Goal: Information Seeking & Learning: Understand process/instructions

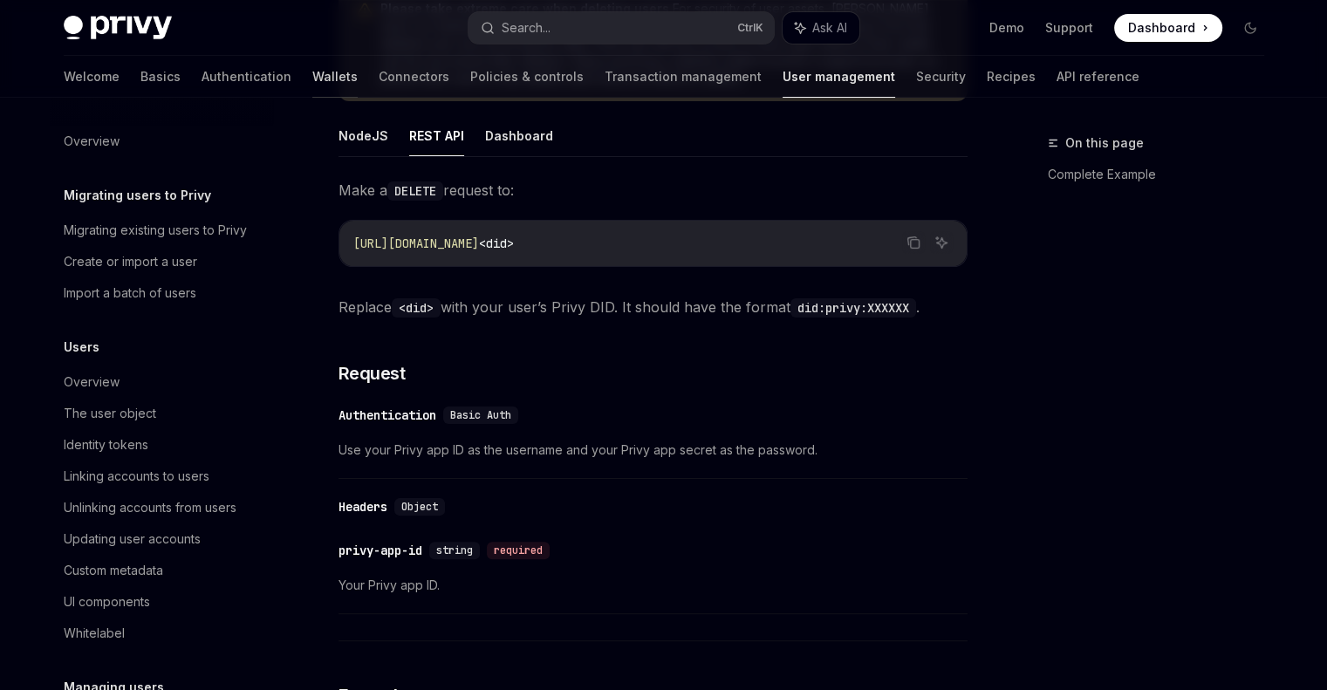
scroll to position [297, 0]
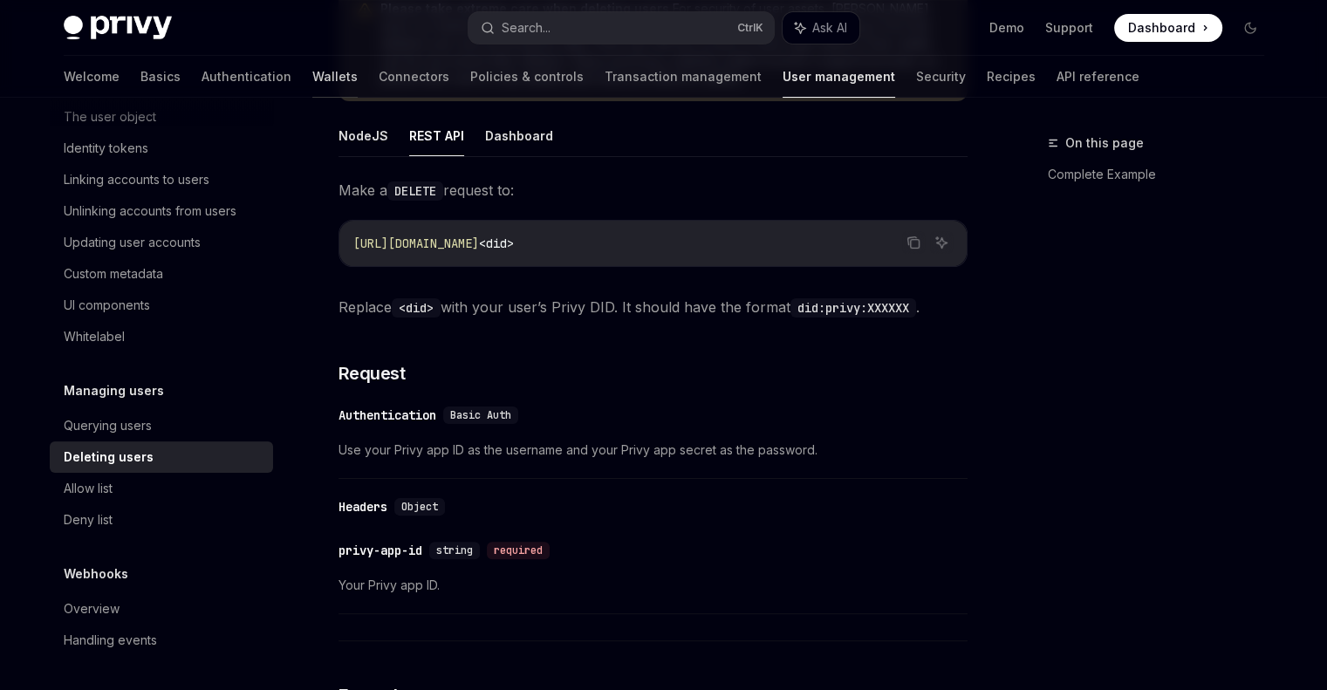
click at [312, 83] on link "Wallets" at bounding box center [334, 77] width 45 height 42
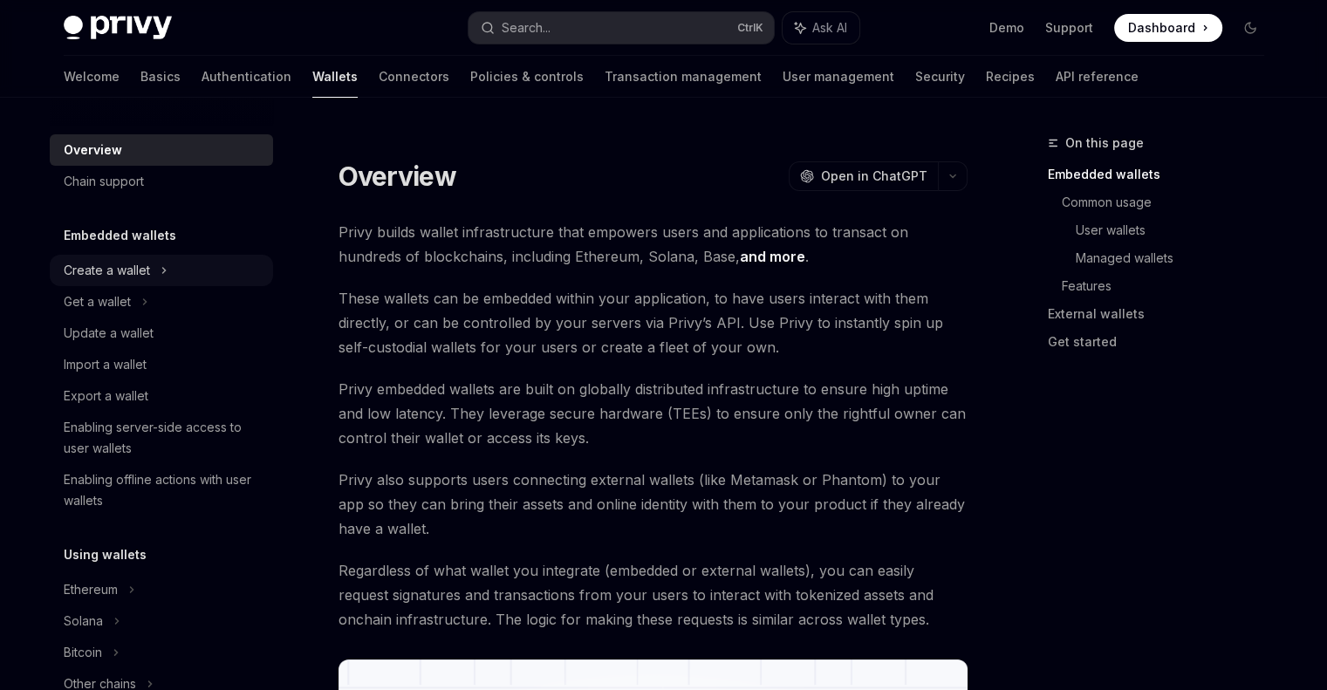
scroll to position [79, 0]
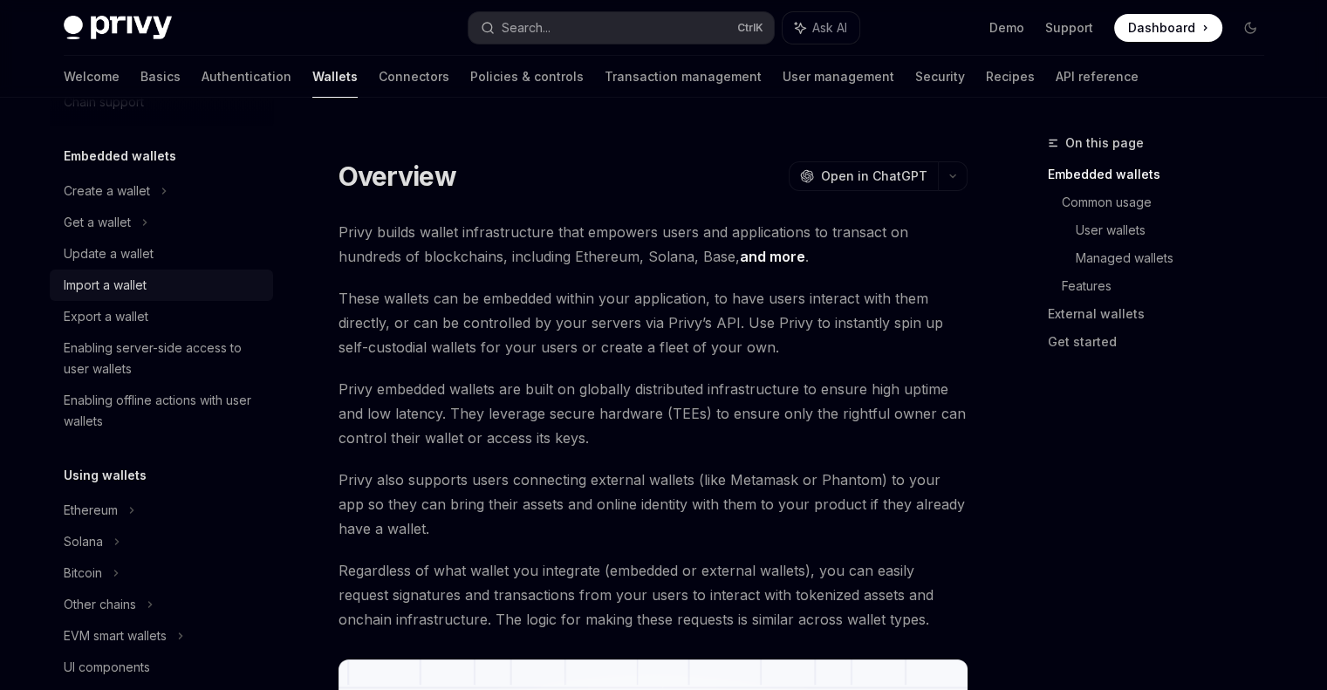
click at [142, 282] on div "Import a wallet" at bounding box center [105, 285] width 83 height 21
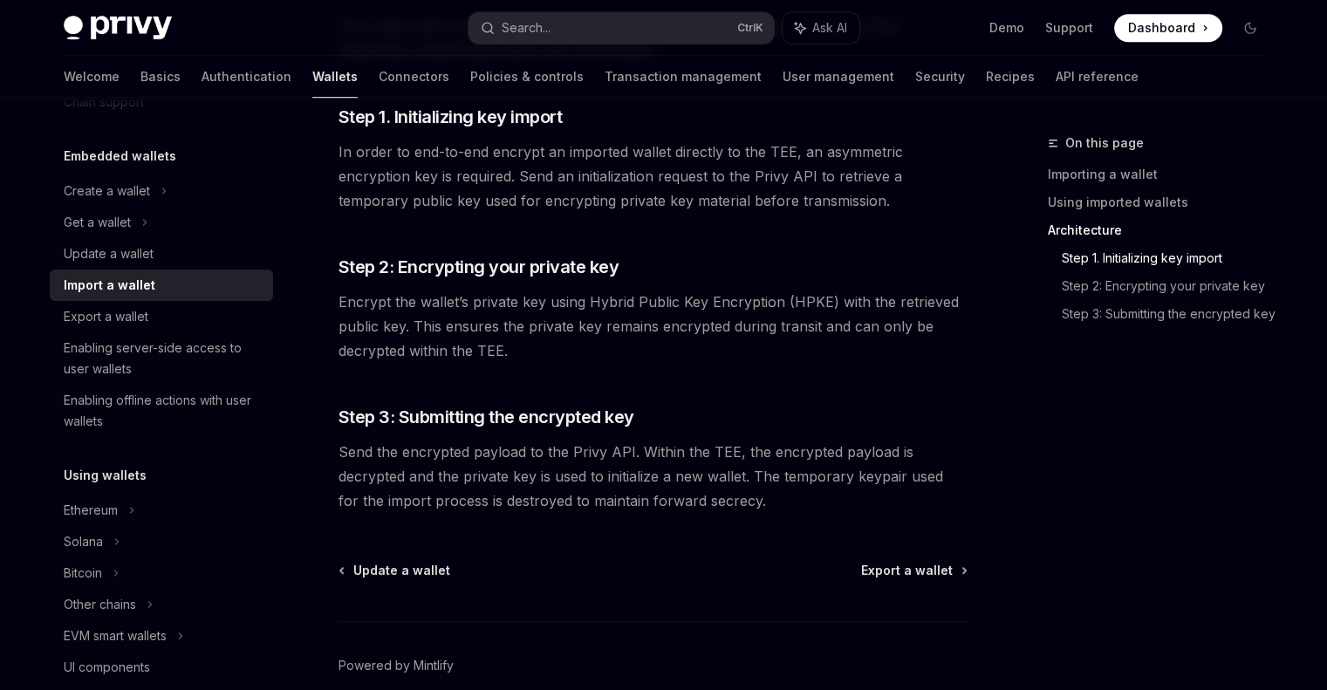
scroll to position [1323, 0]
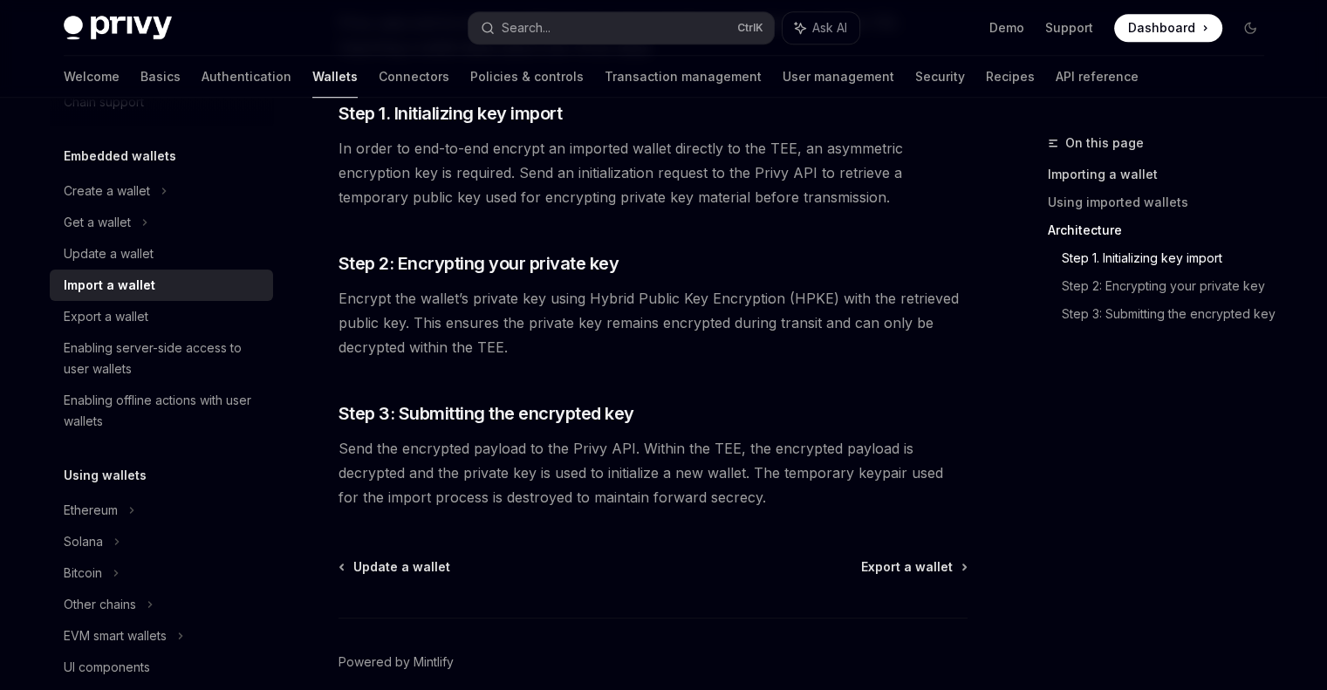
click at [1149, 167] on link "Importing a wallet" at bounding box center [1163, 175] width 230 height 28
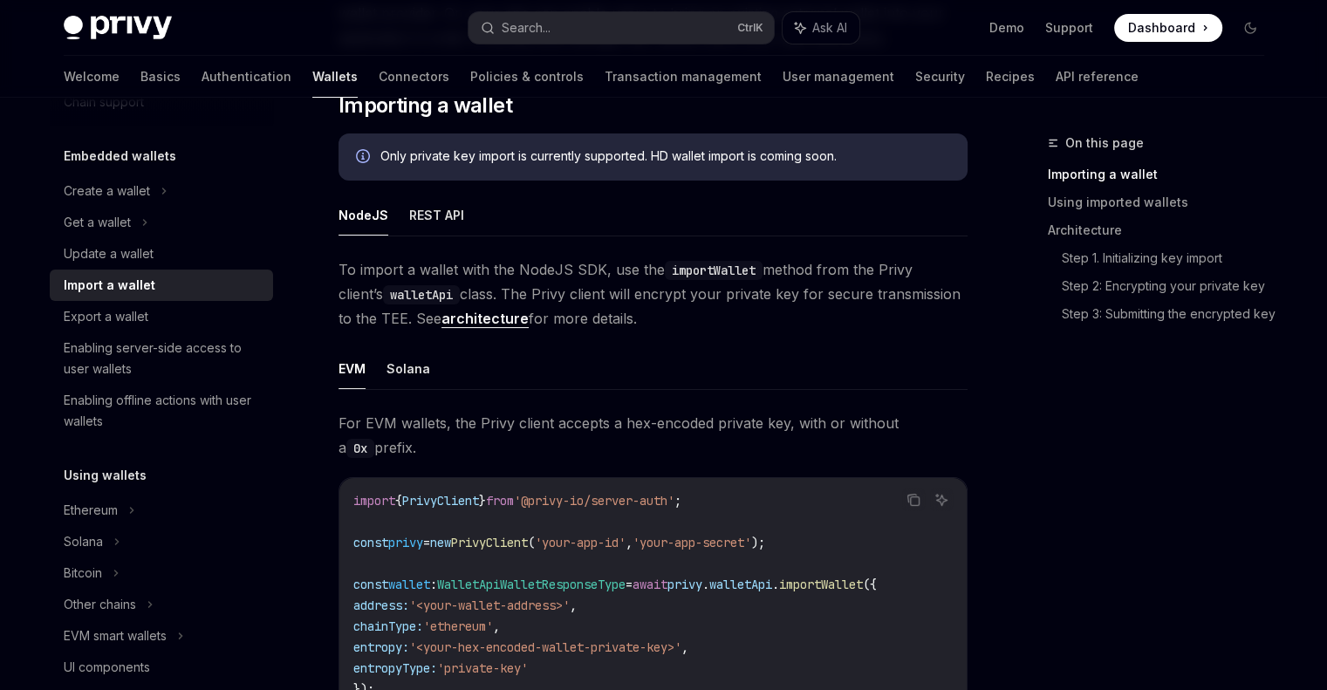
scroll to position [286, 0]
click at [415, 220] on button "REST API" at bounding box center [436, 214] width 55 height 41
type textarea "*"
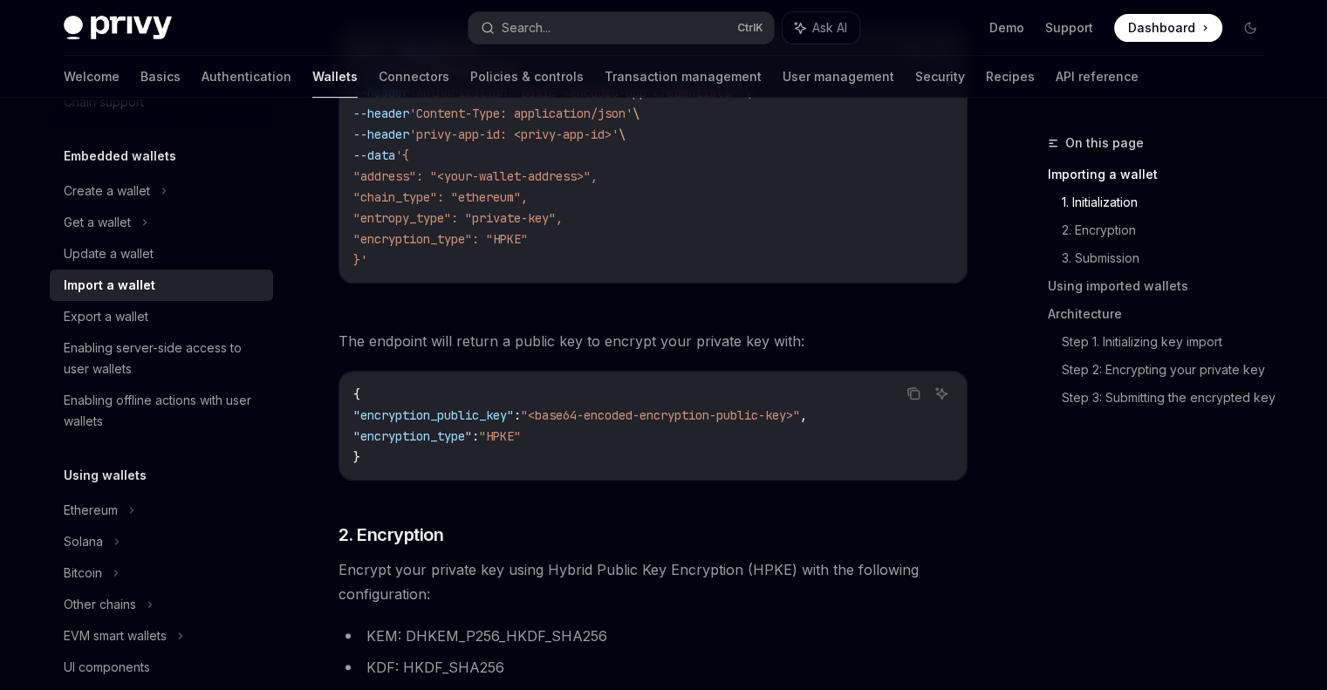
scroll to position [698, 0]
